Goal: Transaction & Acquisition: Purchase product/service

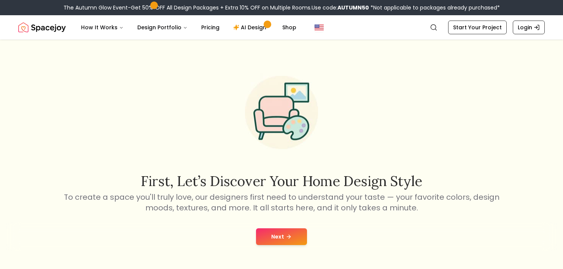
click at [282, 240] on button "Next" at bounding box center [281, 236] width 51 height 17
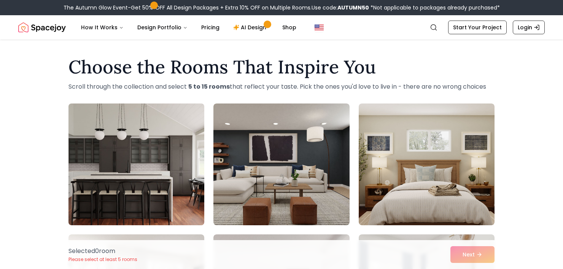
click at [171, 128] on img at bounding box center [136, 164] width 143 height 128
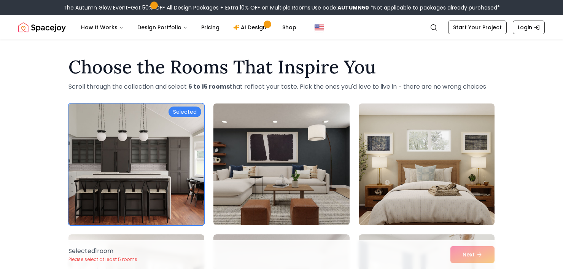
click at [284, 173] on img at bounding box center [281, 164] width 143 height 128
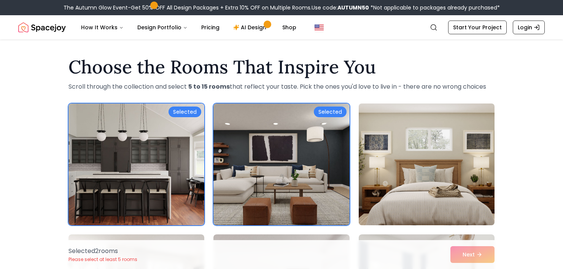
click at [464, 191] on img at bounding box center [426, 164] width 143 height 128
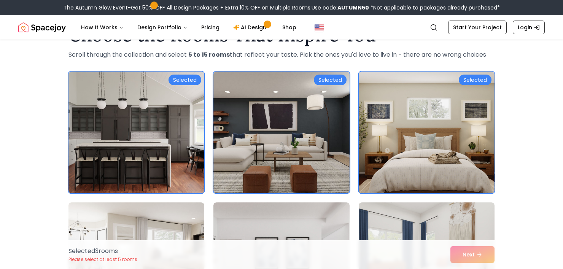
scroll to position [114, 0]
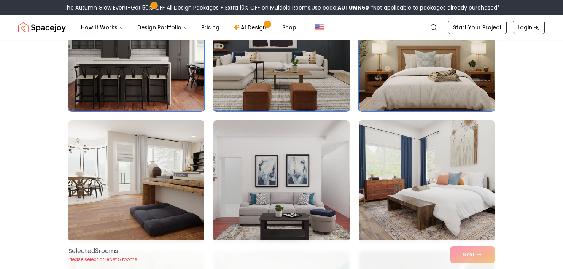
click at [455, 196] on img at bounding box center [426, 181] width 143 height 128
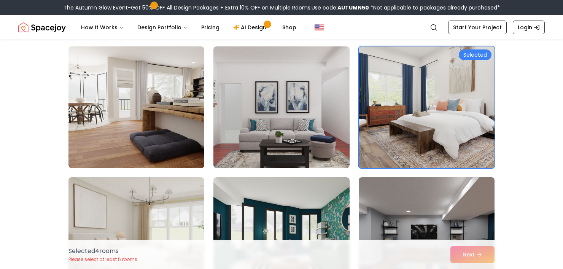
scroll to position [190, 0]
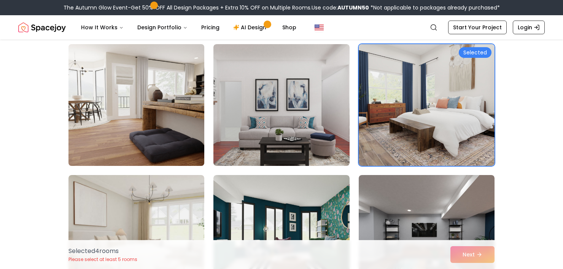
click at [124, 124] on img at bounding box center [136, 105] width 143 height 128
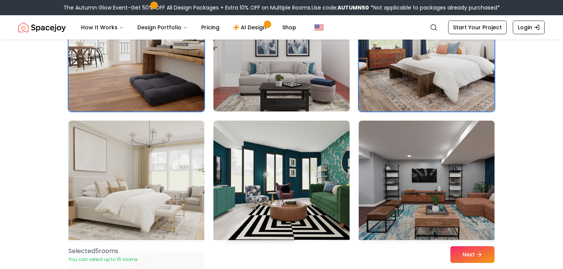
scroll to position [266, 0]
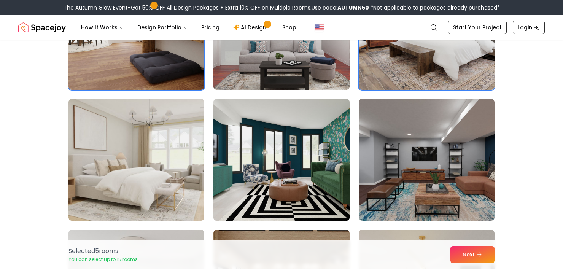
click at [300, 182] on img at bounding box center [281, 160] width 143 height 128
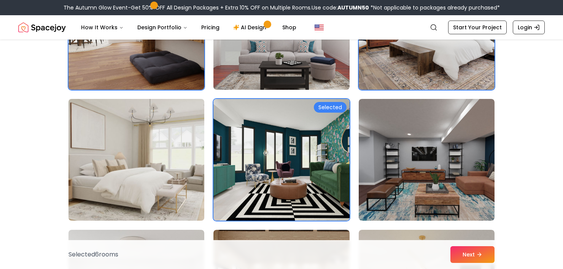
drag, startPoint x: 164, startPoint y: 172, endPoint x: 199, endPoint y: 173, distance: 35.0
click at [164, 173] on img at bounding box center [136, 160] width 143 height 128
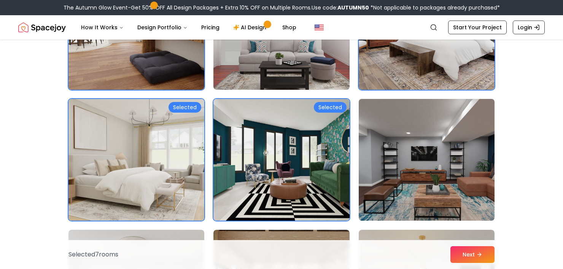
click at [466, 177] on img at bounding box center [426, 160] width 143 height 128
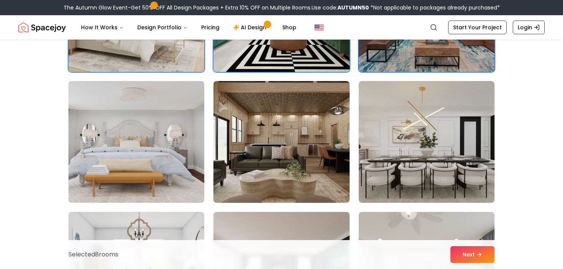
scroll to position [418, 0]
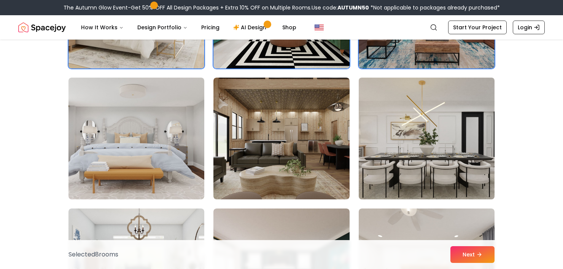
click at [390, 149] on img at bounding box center [426, 139] width 143 height 128
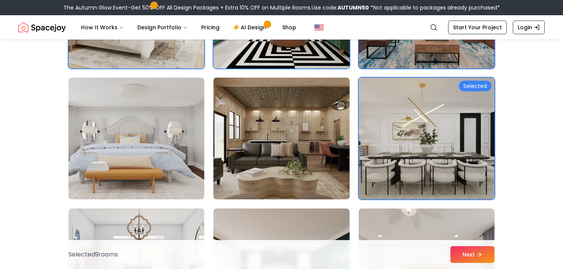
click at [269, 132] on img at bounding box center [281, 139] width 143 height 128
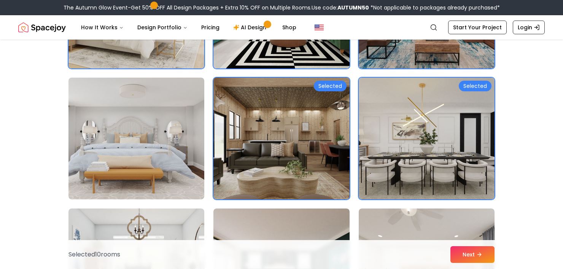
drag, startPoint x: 184, startPoint y: 150, endPoint x: 331, endPoint y: 150, distance: 146.8
click at [185, 150] on img at bounding box center [136, 139] width 136 height 122
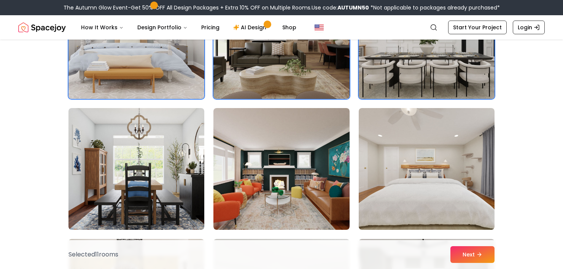
scroll to position [533, 0]
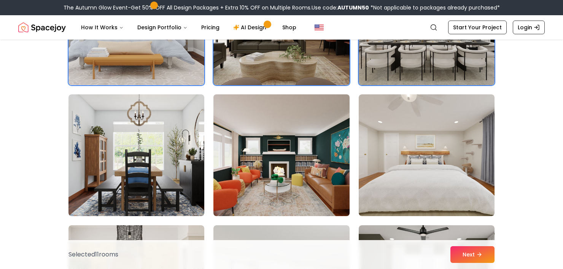
click at [299, 152] on img at bounding box center [281, 155] width 143 height 128
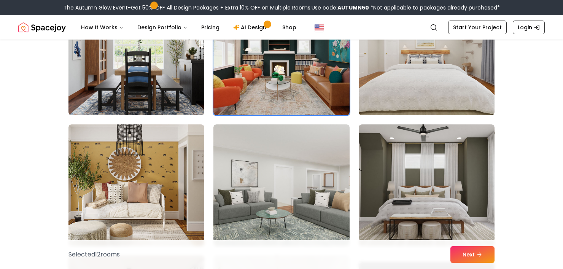
scroll to position [647, 0]
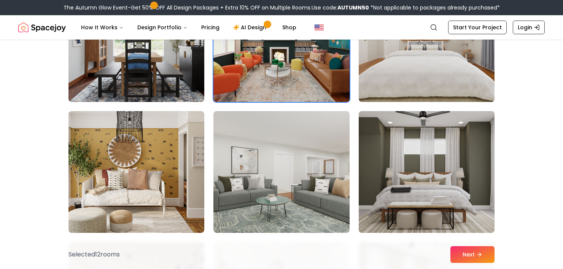
click at [447, 188] on img at bounding box center [426, 172] width 143 height 128
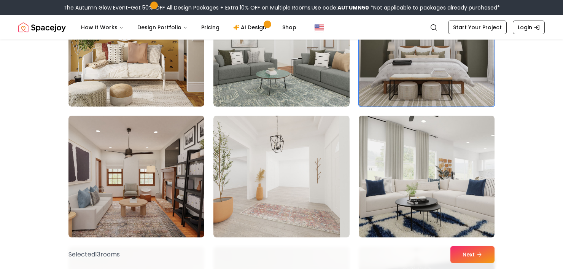
scroll to position [799, 0]
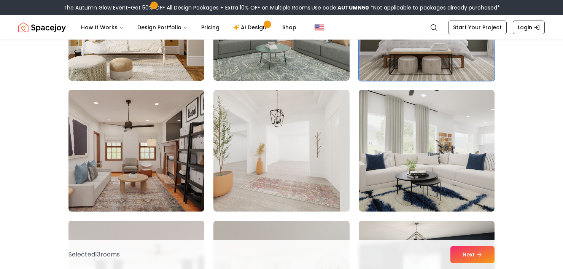
click at [157, 176] on img at bounding box center [136, 151] width 143 height 128
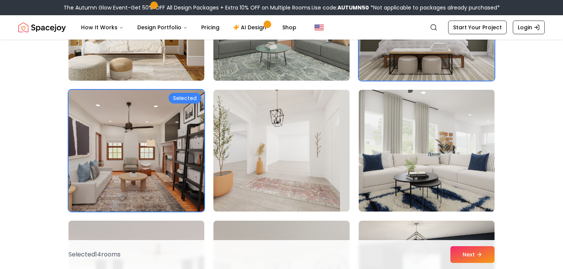
click at [450, 182] on img at bounding box center [426, 151] width 143 height 128
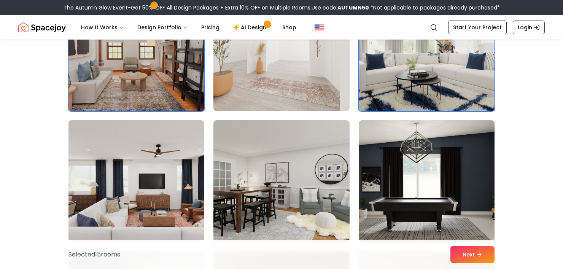
scroll to position [913, 0]
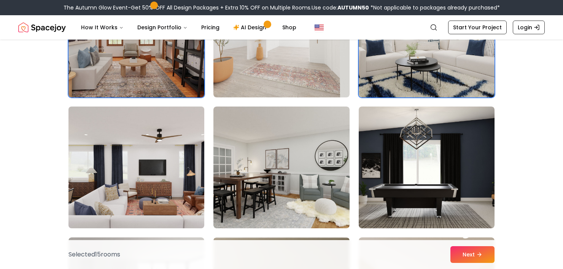
click at [137, 200] on img at bounding box center [136, 167] width 143 height 128
click at [192, 149] on img at bounding box center [136, 167] width 143 height 128
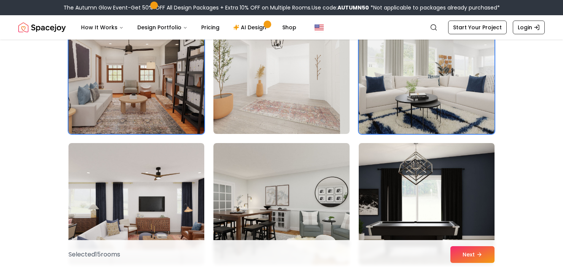
scroll to position [799, 0]
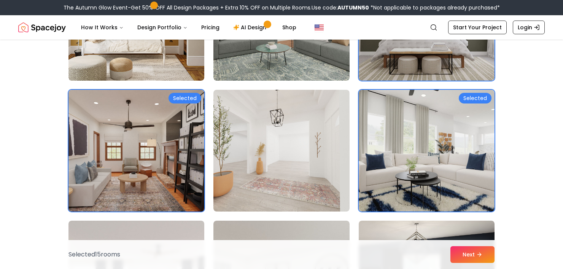
click at [163, 160] on img at bounding box center [136, 151] width 143 height 128
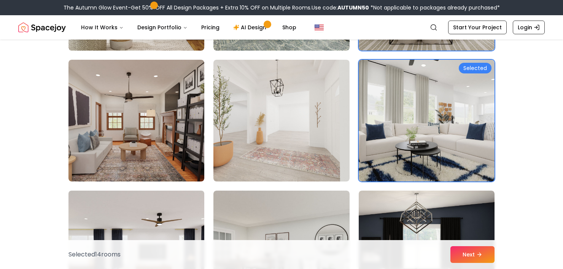
scroll to position [875, 0]
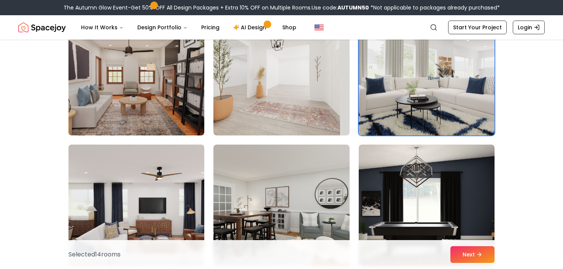
click at [165, 194] on img at bounding box center [136, 206] width 143 height 128
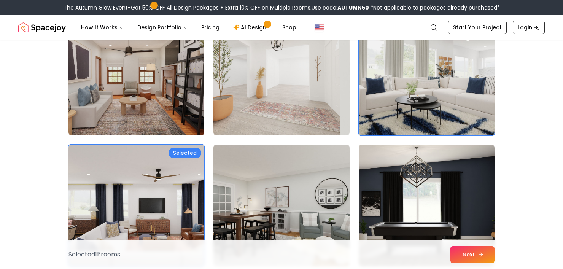
click at [474, 250] on button "Next" at bounding box center [472, 254] width 44 height 17
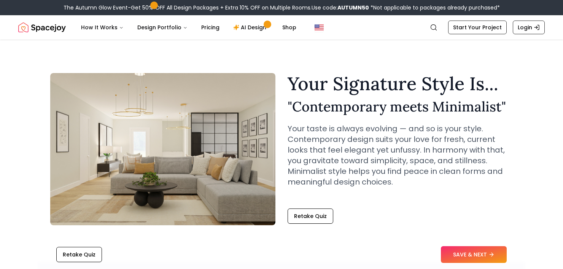
click at [470, 18] on nav "Spacejoy Search How It Works Design Portfolio Pricing AI Design Shop Search Sta…" at bounding box center [281, 27] width 526 height 24
click at [472, 25] on link "Start Your Project" at bounding box center [477, 28] width 59 height 14
